Goal: Task Accomplishment & Management: Manage account settings

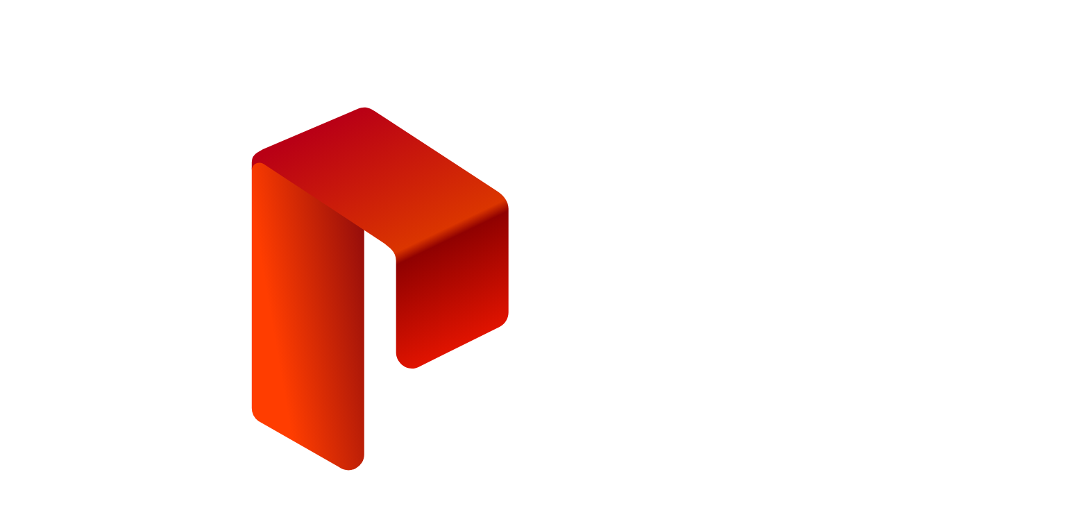
type input "**********"
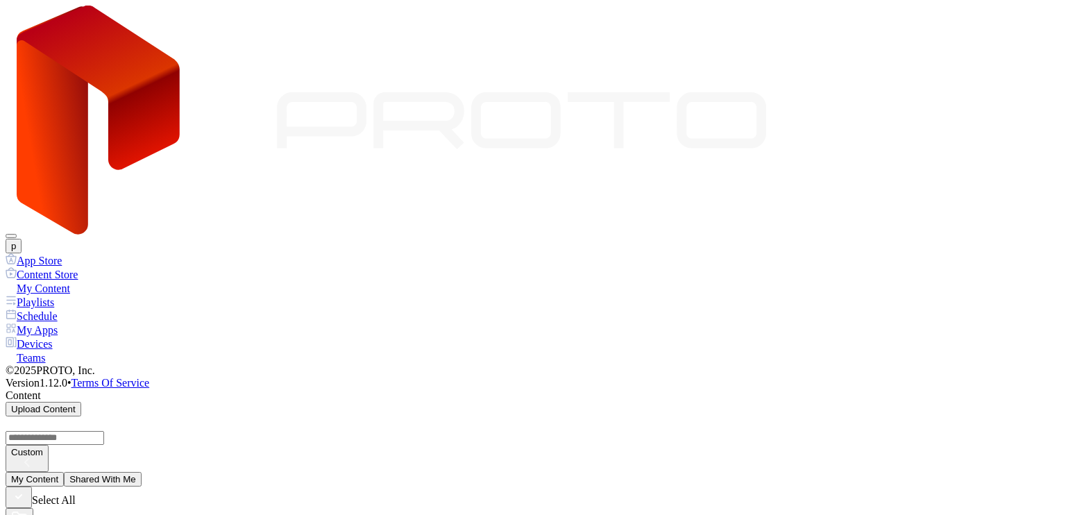
click at [22, 239] on button "p" at bounding box center [14, 246] width 16 height 15
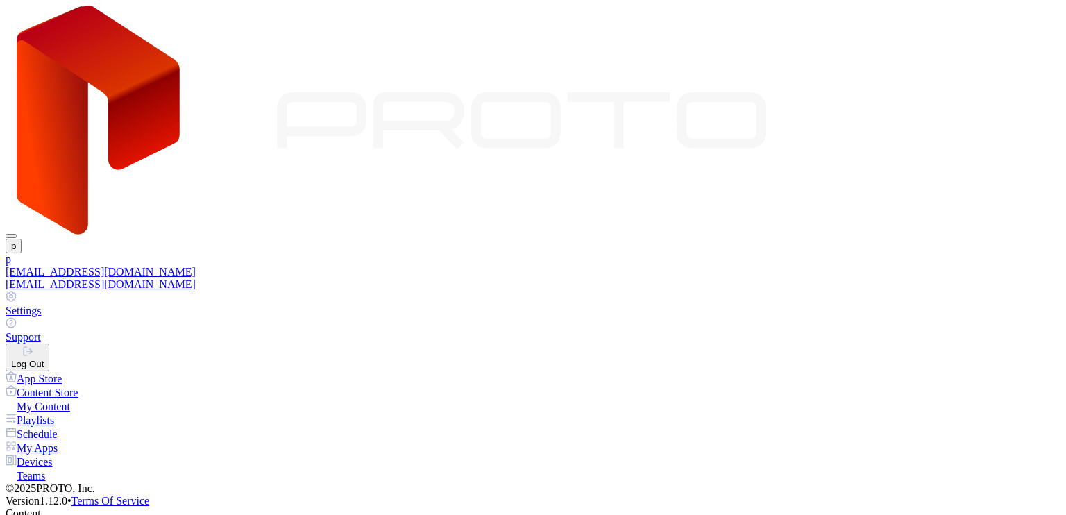
click at [44, 359] on div "Log Out" at bounding box center [27, 364] width 33 height 10
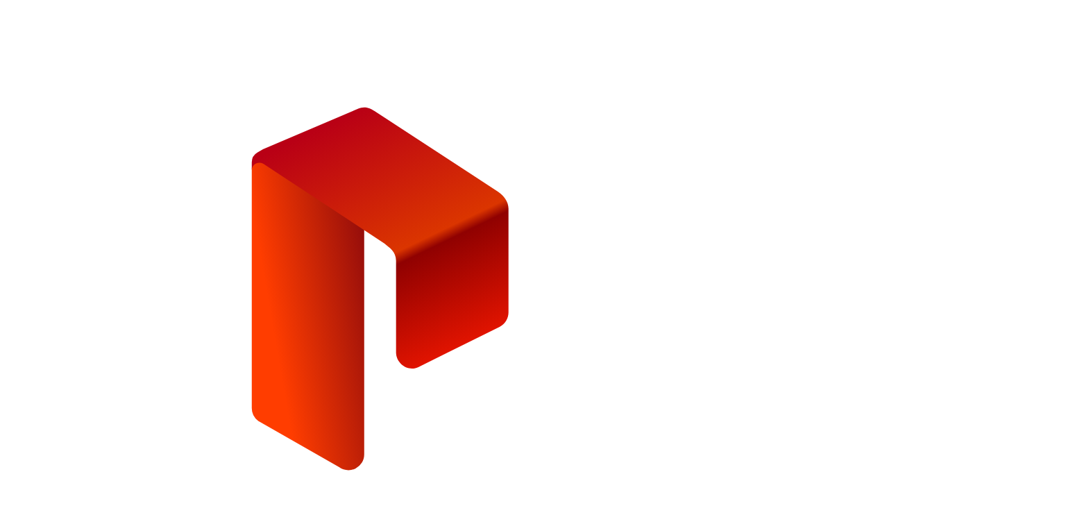
type input "**********"
